Goal: Task Accomplishment & Management: Use online tool/utility

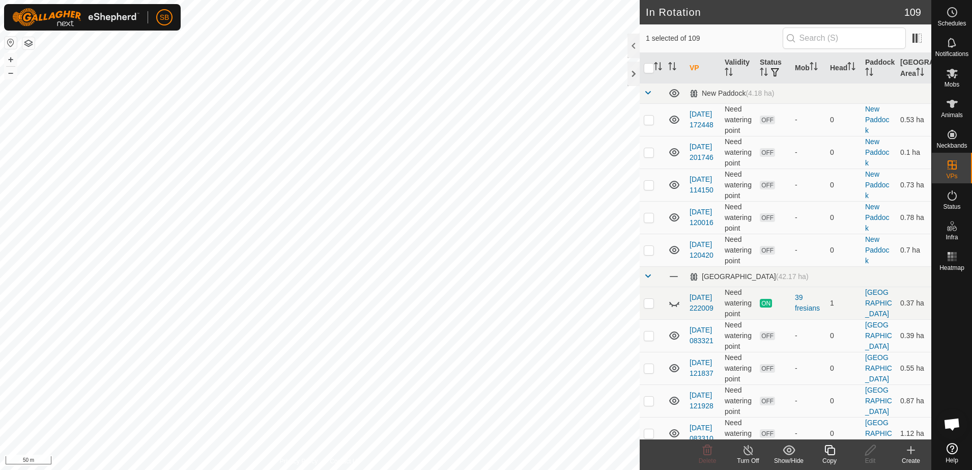
click at [828, 457] on div "Copy" at bounding box center [829, 460] width 41 height 9
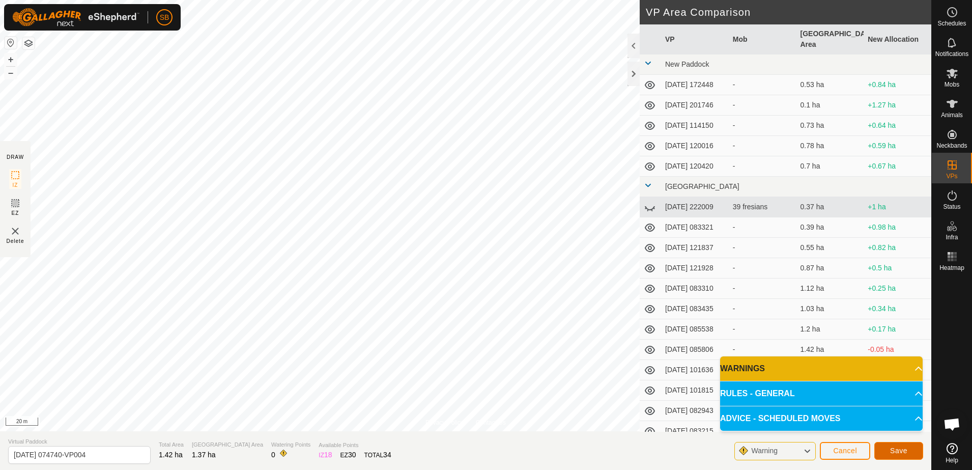
click at [890, 455] on button "Save" at bounding box center [899, 451] width 49 height 18
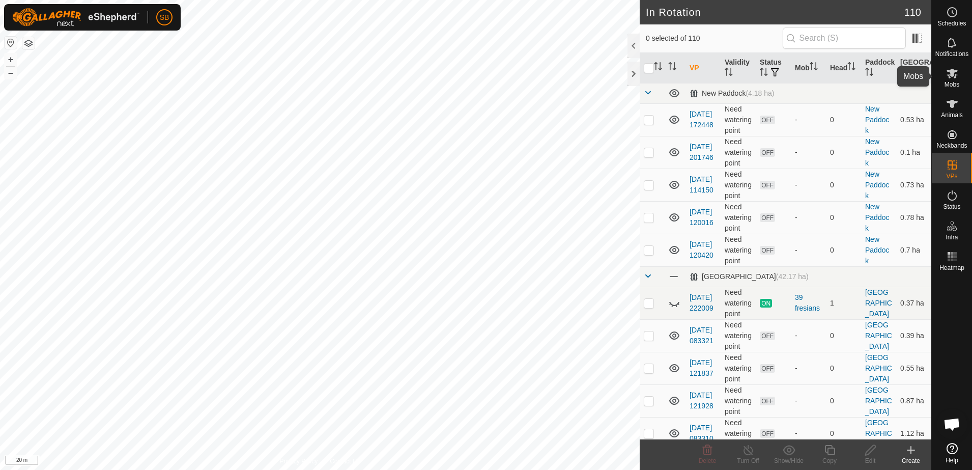
click at [952, 76] on icon at bounding box center [952, 74] width 11 height 10
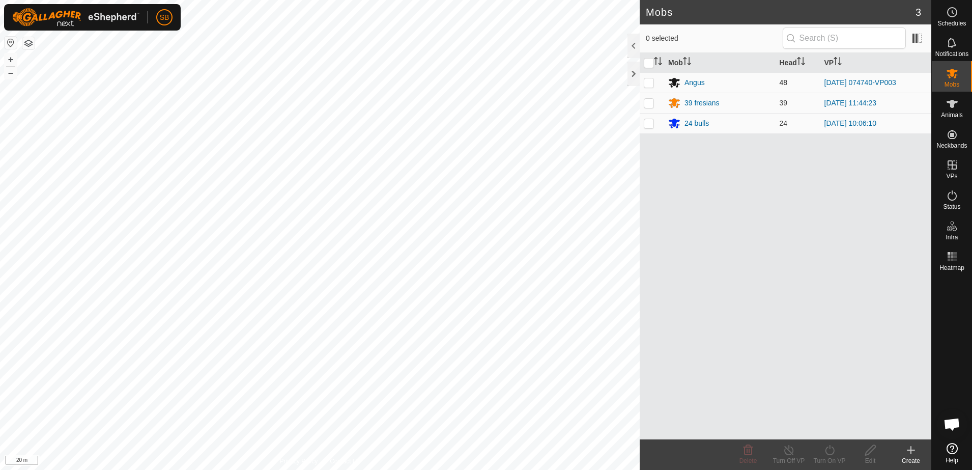
click at [651, 83] on p-checkbox at bounding box center [649, 82] width 10 height 8
checkbox input "true"
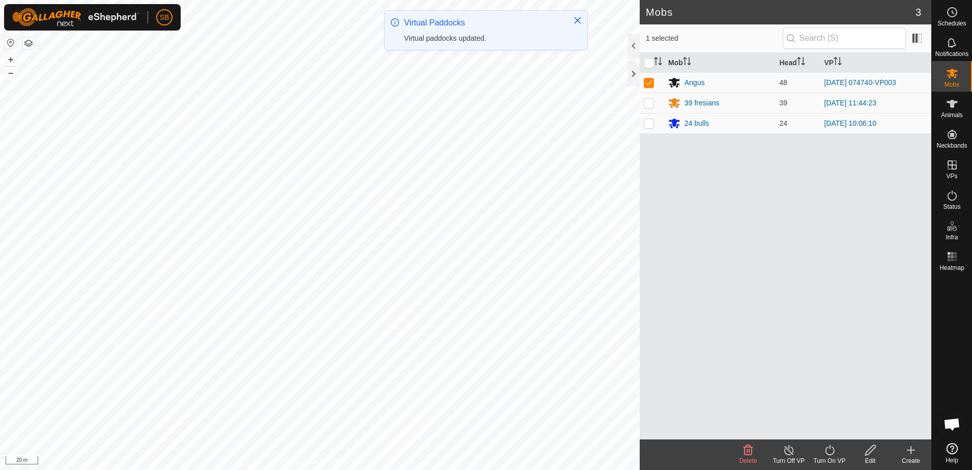
click at [828, 454] on icon at bounding box center [829, 450] width 9 height 10
click at [841, 433] on link "Now" at bounding box center [860, 427] width 101 height 20
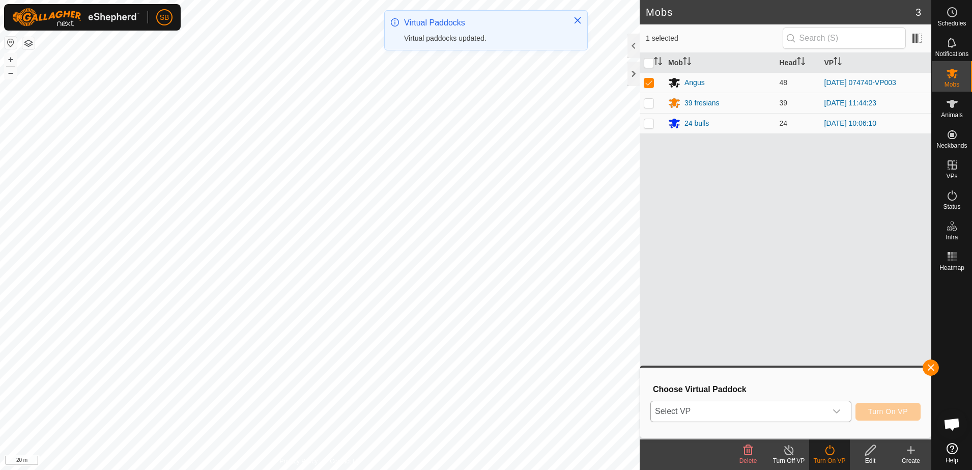
click at [814, 414] on span "Select VP" at bounding box center [739, 411] width 176 height 20
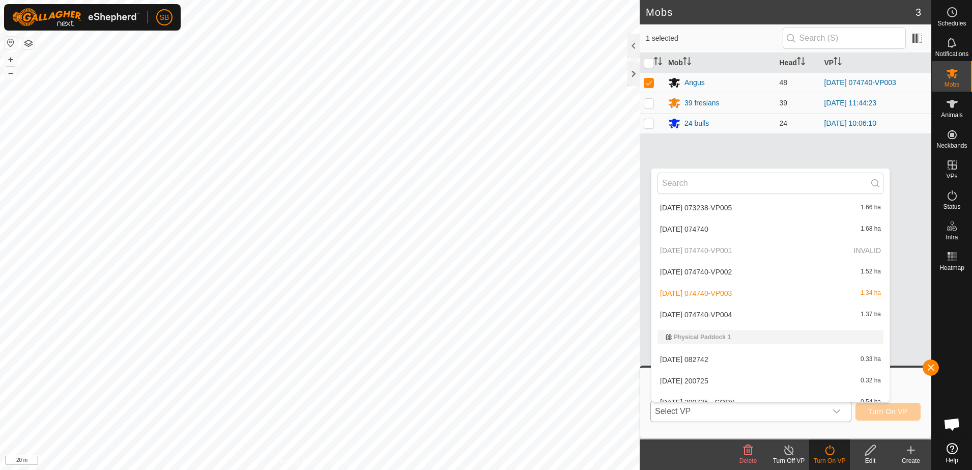
scroll to position [1350, 0]
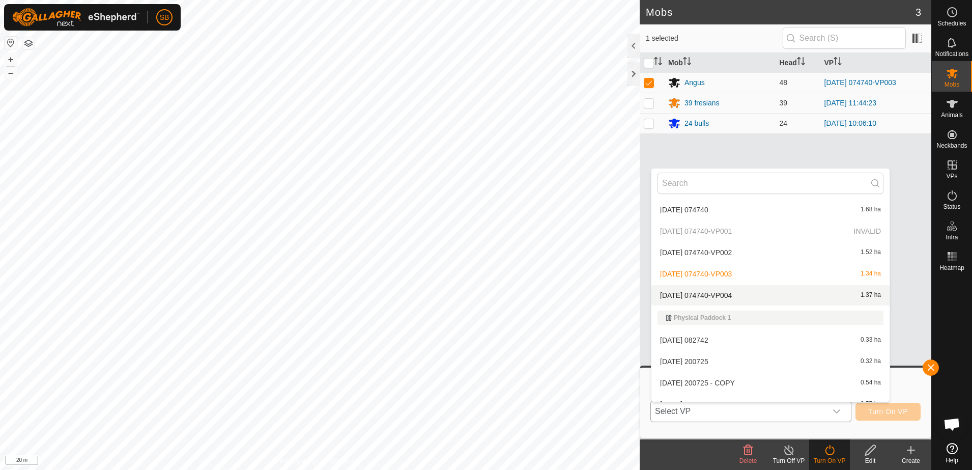
click at [743, 292] on li "[DATE] 074740-VP004 1.37 ha" at bounding box center [771, 295] width 238 height 20
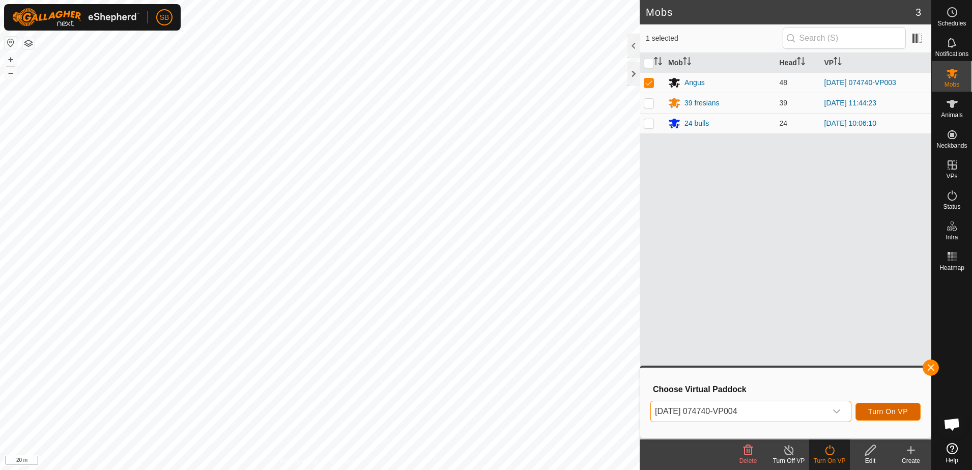
click at [881, 411] on span "Turn On VP" at bounding box center [889, 411] width 40 height 8
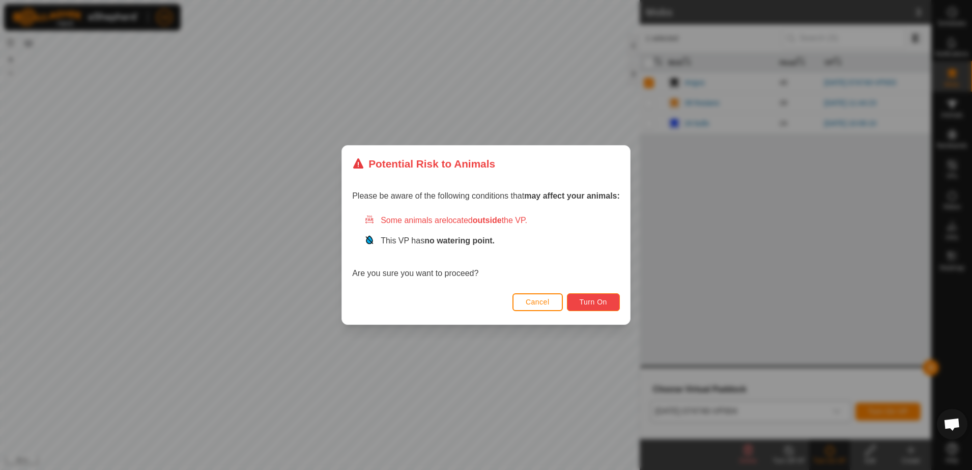
click at [589, 301] on span "Turn On" at bounding box center [593, 302] width 27 height 8
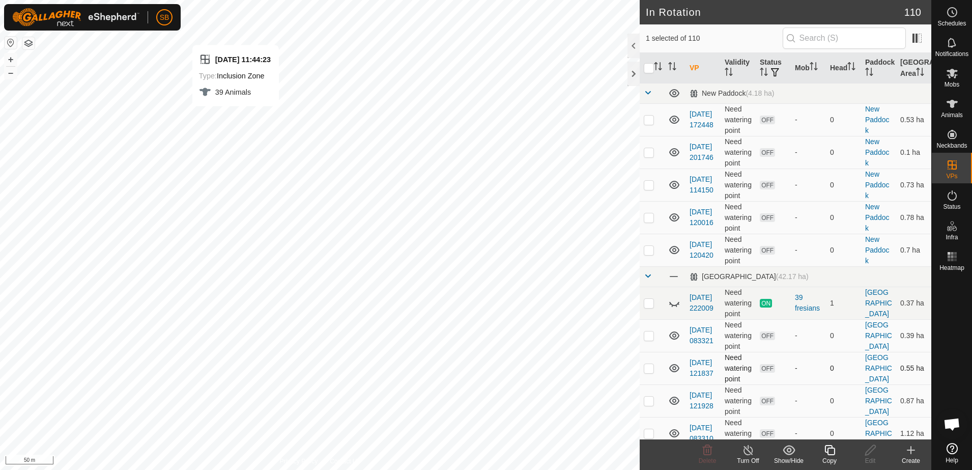
checkbox input "true"
checkbox input "false"
checkbox input "true"
click at [828, 452] on icon at bounding box center [830, 450] width 10 height 10
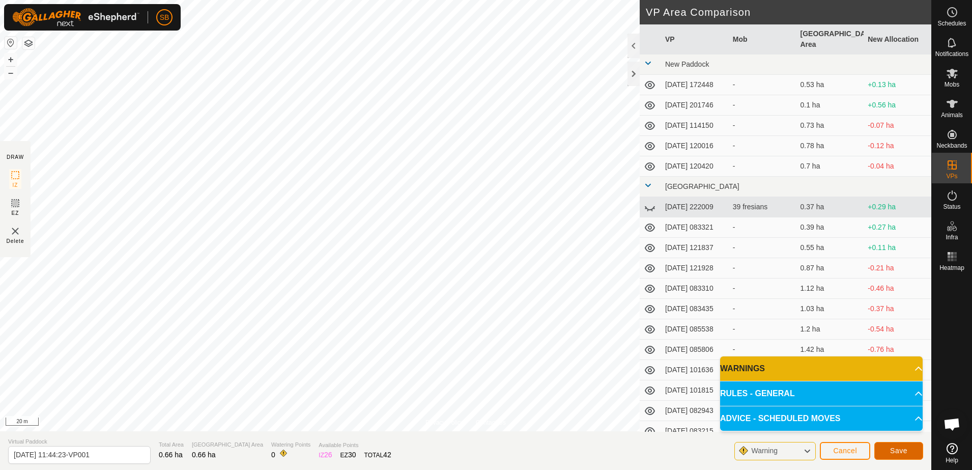
click at [902, 451] on span "Save" at bounding box center [898, 450] width 17 height 8
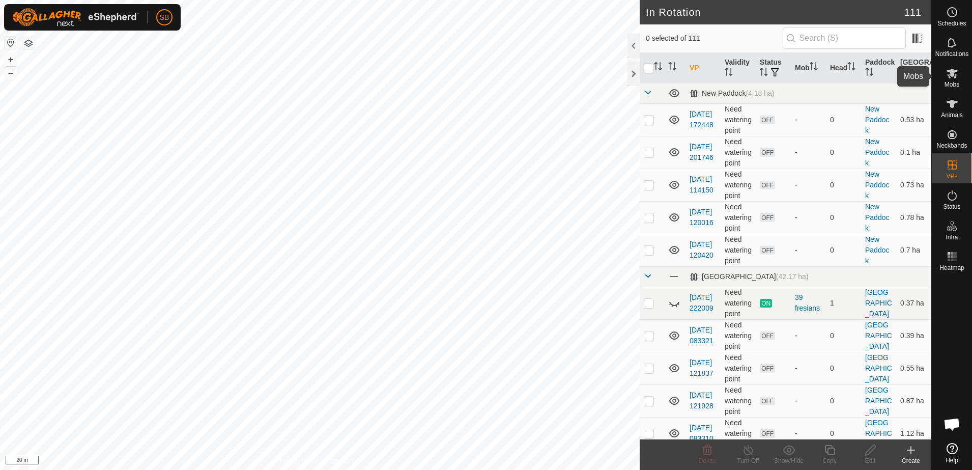
click at [955, 72] on icon at bounding box center [952, 73] width 12 height 12
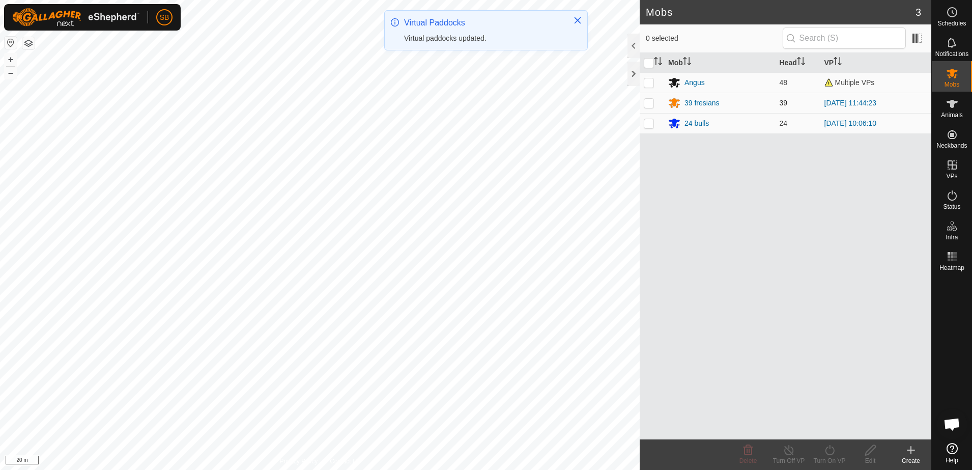
click at [647, 105] on p-checkbox at bounding box center [649, 103] width 10 height 8
checkbox input "true"
click at [825, 456] on div "Turn On VP" at bounding box center [829, 460] width 41 height 9
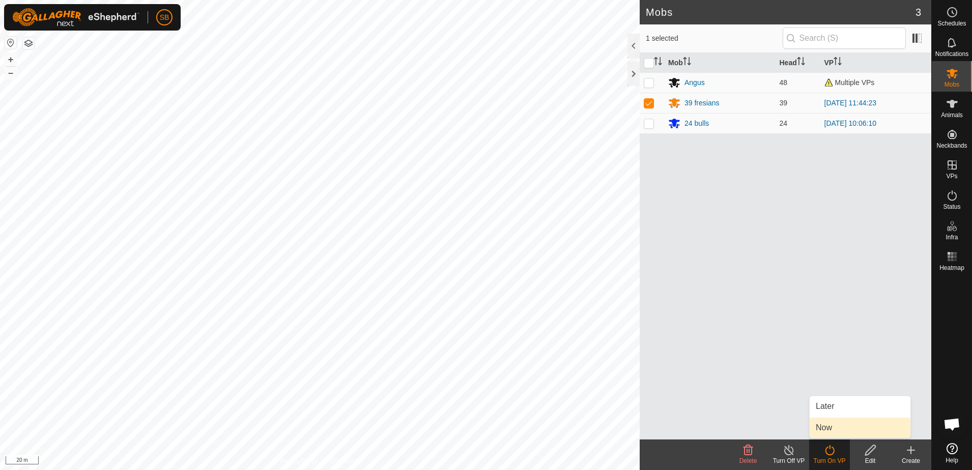
click at [830, 430] on link "Now" at bounding box center [860, 427] width 101 height 20
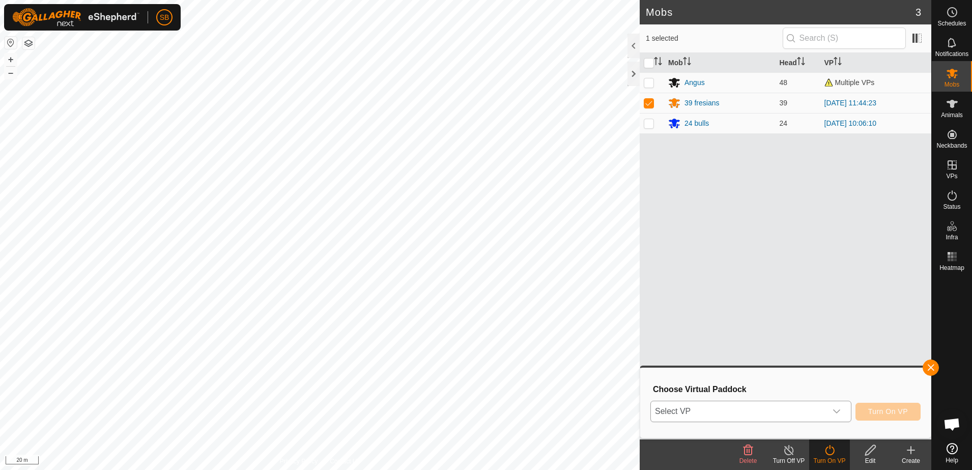
click at [807, 418] on span "Select VP" at bounding box center [739, 411] width 176 height 20
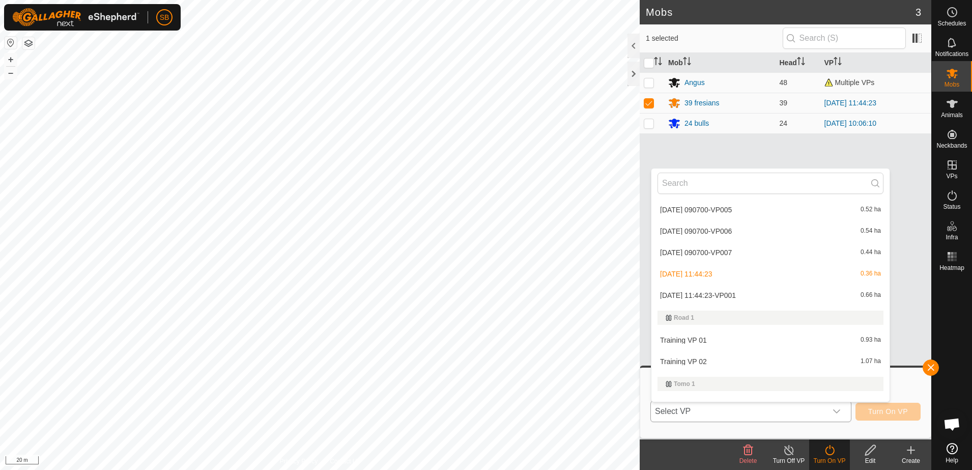
scroll to position [2164, 0]
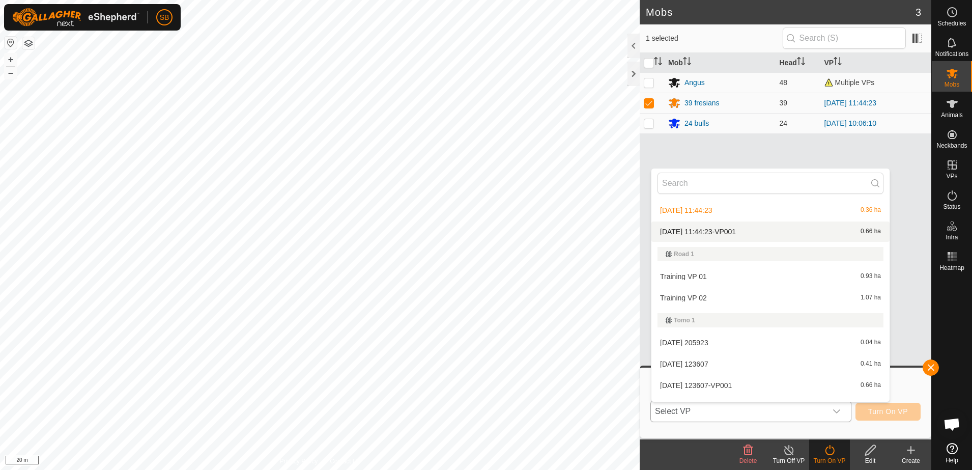
click at [741, 233] on li "[DATE] 11:44:23-VP001 0.66 ha" at bounding box center [771, 231] width 238 height 20
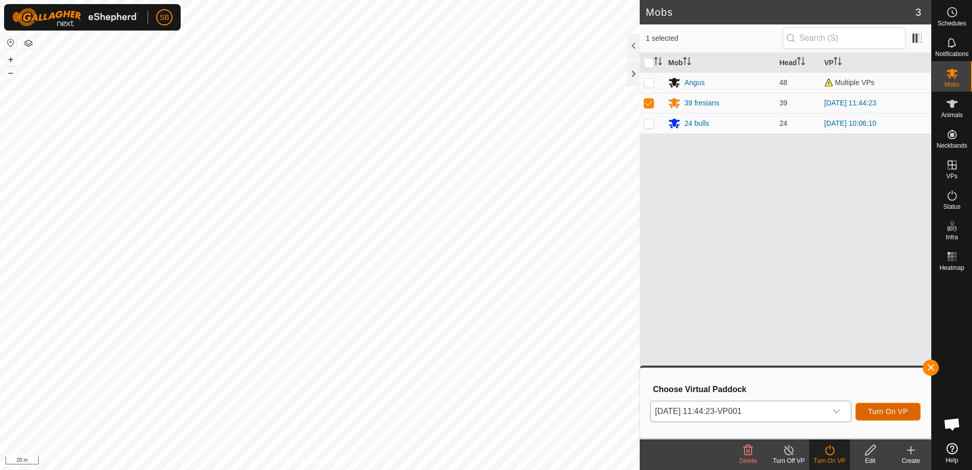
click at [889, 412] on span "Turn On VP" at bounding box center [889, 411] width 40 height 8
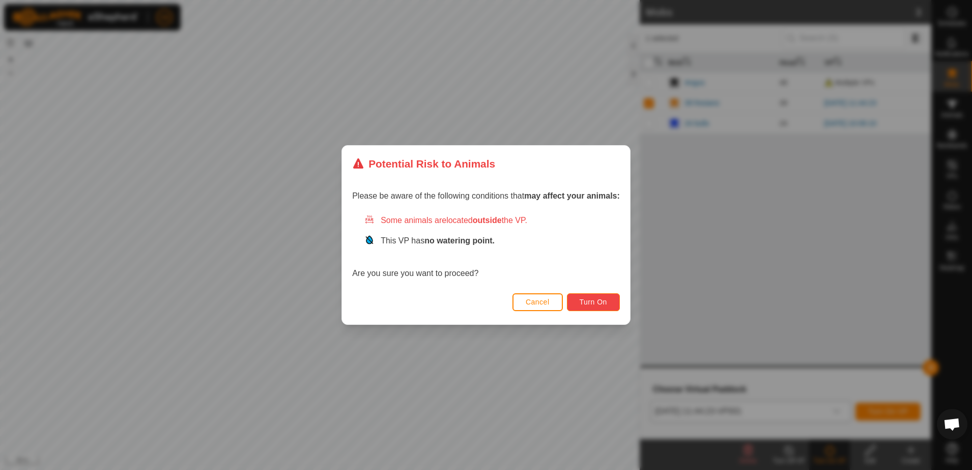
click at [593, 303] on span "Turn On" at bounding box center [593, 302] width 27 height 8
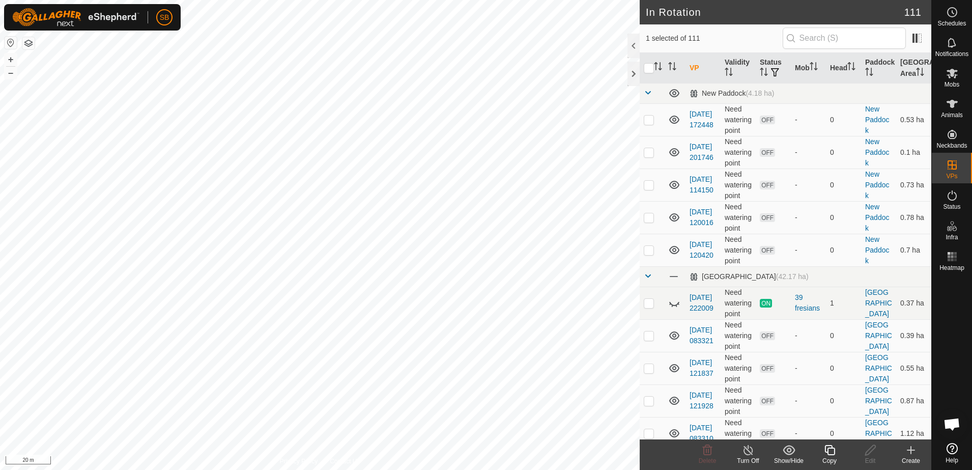
click at [830, 455] on icon at bounding box center [830, 450] width 10 height 10
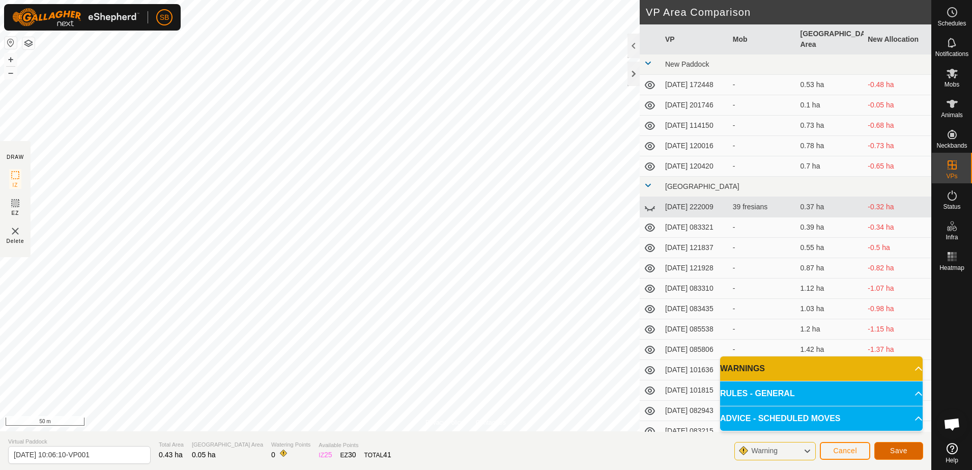
click at [892, 451] on span "Save" at bounding box center [898, 450] width 17 height 8
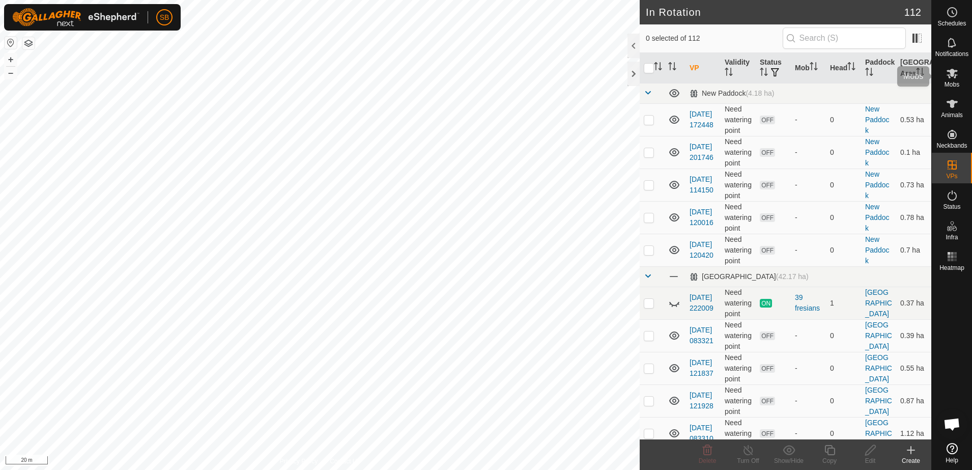
click at [955, 81] on span "Mobs" at bounding box center [952, 84] width 15 height 6
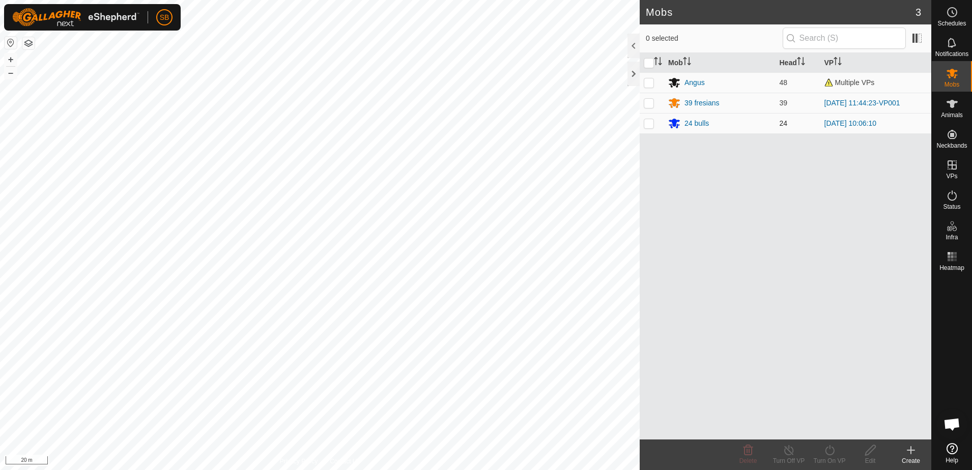
click at [648, 123] on p-checkbox at bounding box center [649, 123] width 10 height 8
checkbox input "true"
click at [830, 451] on icon at bounding box center [830, 450] width 13 height 12
click at [830, 429] on link "Now" at bounding box center [860, 427] width 101 height 20
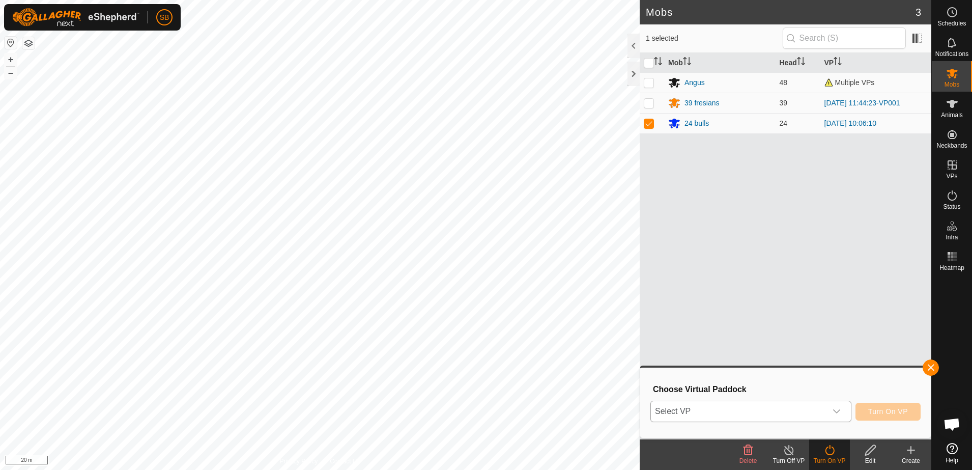
click at [792, 416] on span "Select VP" at bounding box center [739, 411] width 176 height 20
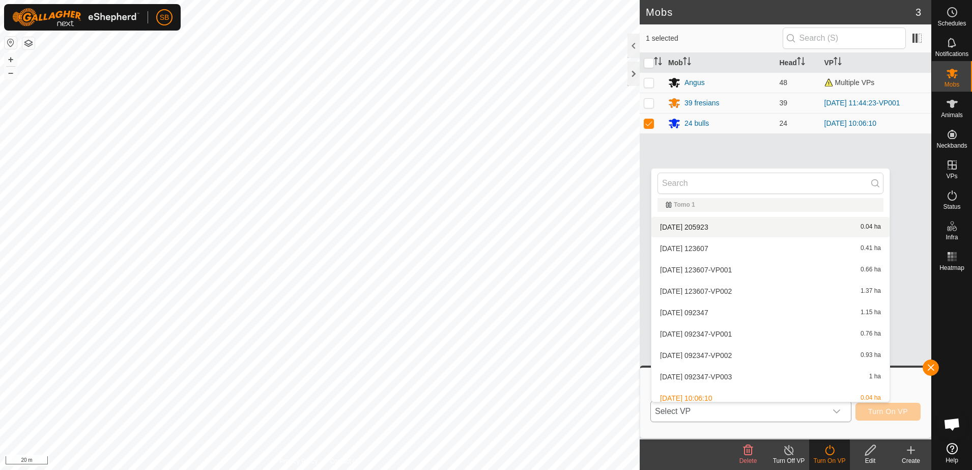
scroll to position [2307, 0]
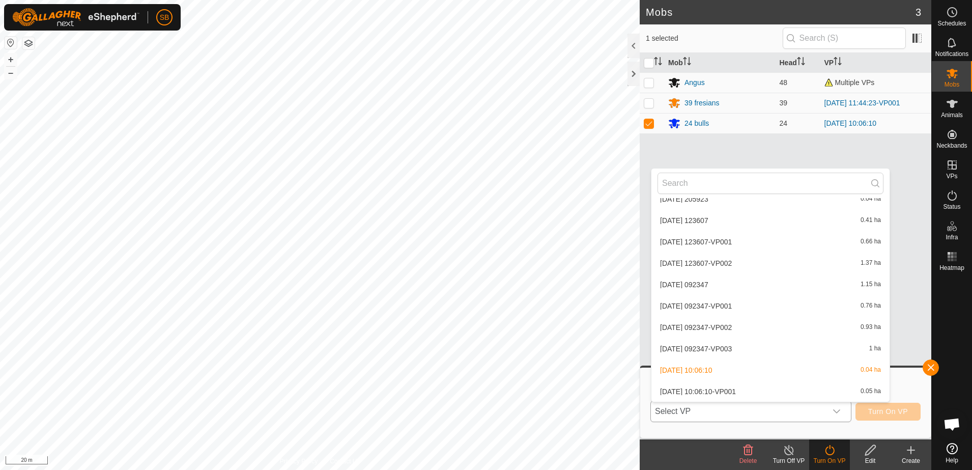
click at [747, 388] on li "[DATE] 10:06:10-VP001 0.05 ha" at bounding box center [771, 391] width 238 height 20
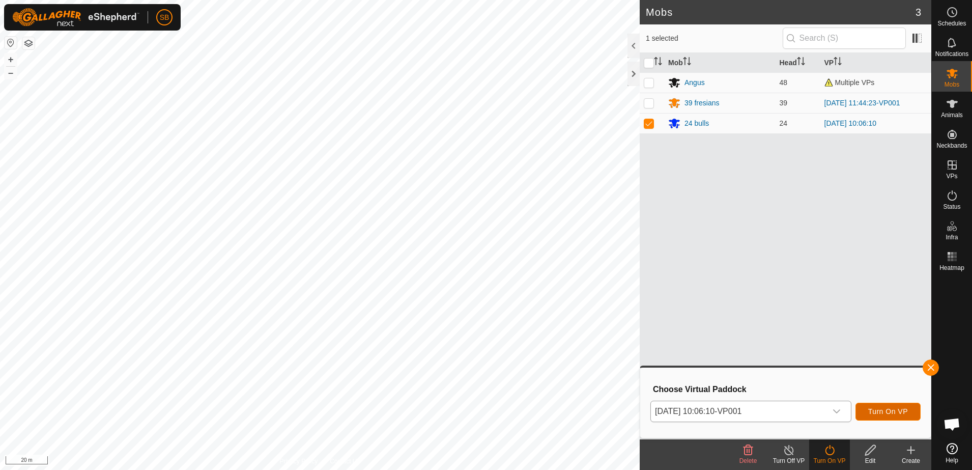
click at [886, 416] on button "Turn On VP" at bounding box center [888, 412] width 65 height 18
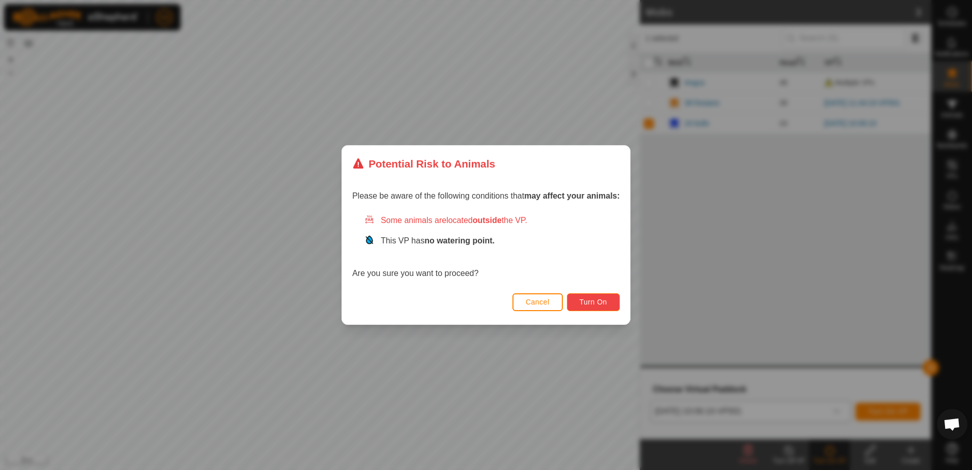
click at [608, 303] on button "Turn On" at bounding box center [593, 302] width 53 height 18
